Goal: Check status: Check status

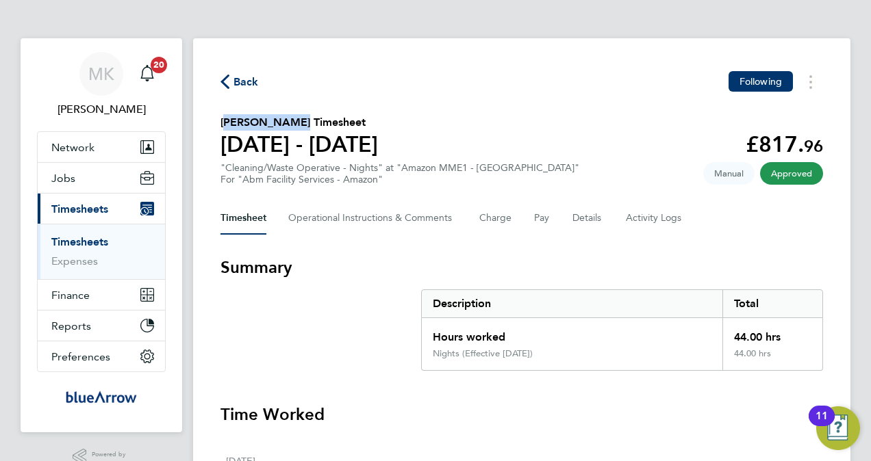
drag, startPoint x: 297, startPoint y: 125, endPoint x: 208, endPoint y: 115, distance: 89.5
drag, startPoint x: 208, startPoint y: 115, endPoint x: 259, endPoint y: 129, distance: 52.7
copy h2 "[PERSON_NAME]"
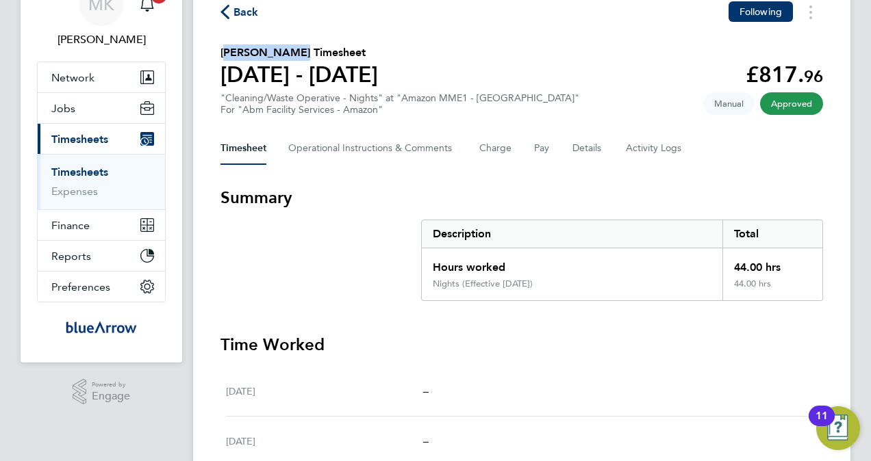
scroll to position [137, 0]
